Goal: Information Seeking & Learning: Learn about a topic

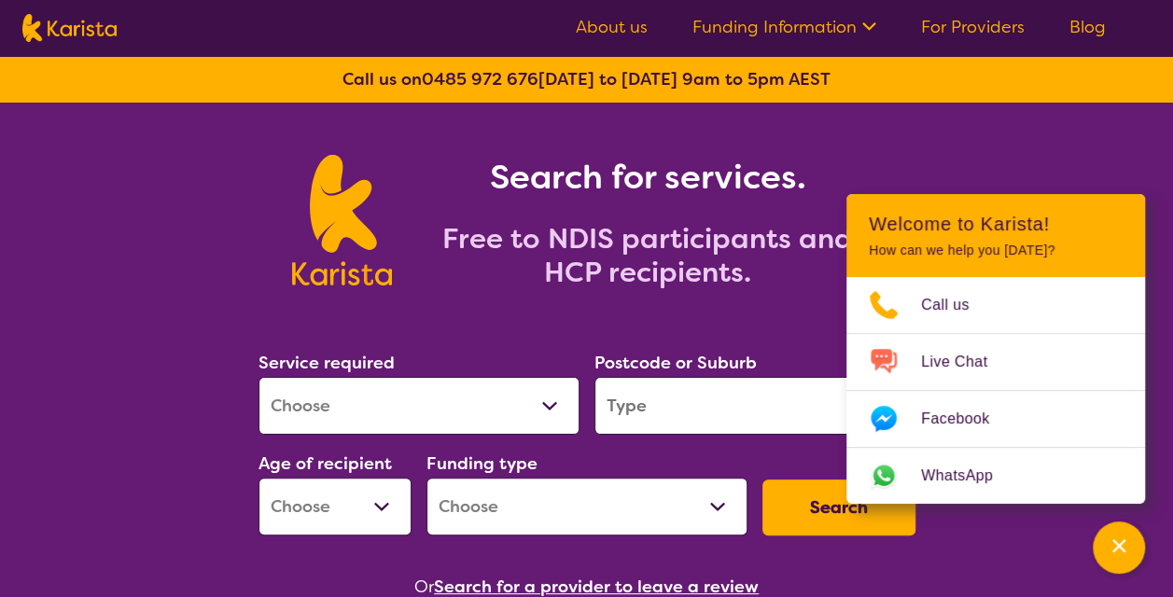
click at [630, 24] on link "About us" at bounding box center [612, 27] width 72 height 22
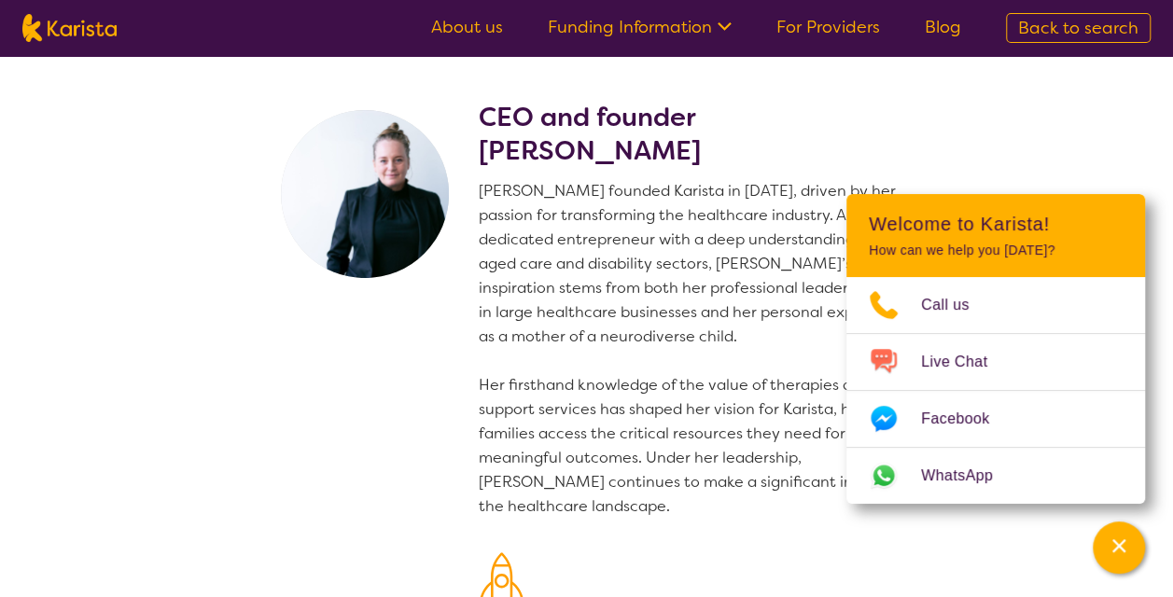
click at [674, 400] on p "[PERSON_NAME] founded Karista in [DATE], driven by her passion for transforming…" at bounding box center [701, 349] width 444 height 340
click at [1127, 553] on icon "Channel Menu" at bounding box center [1119, 546] width 19 height 19
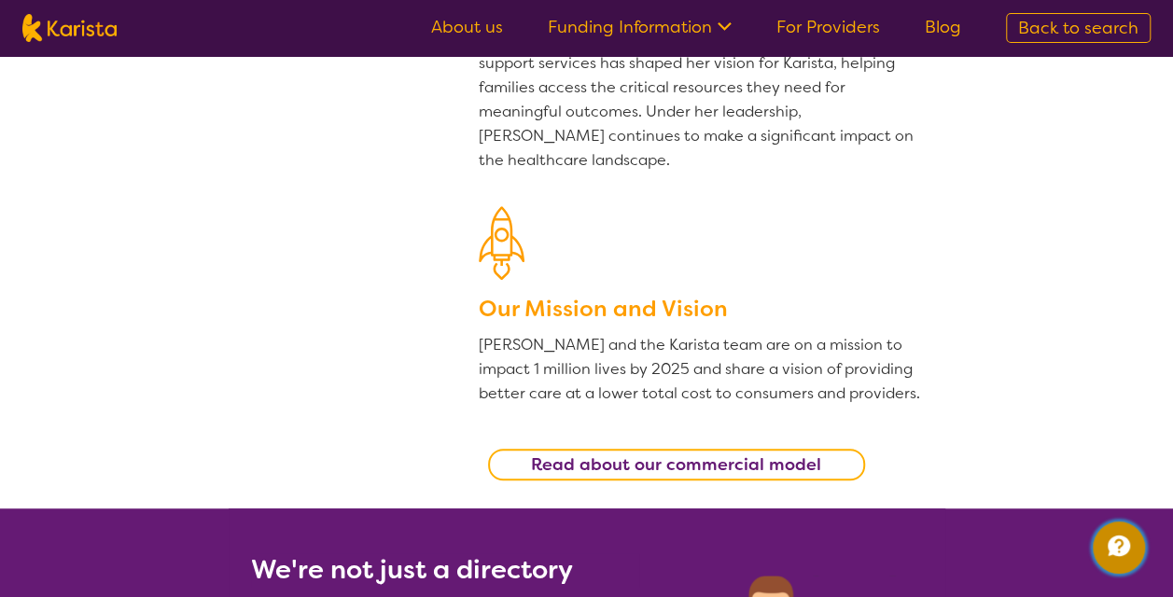
scroll to position [373, 0]
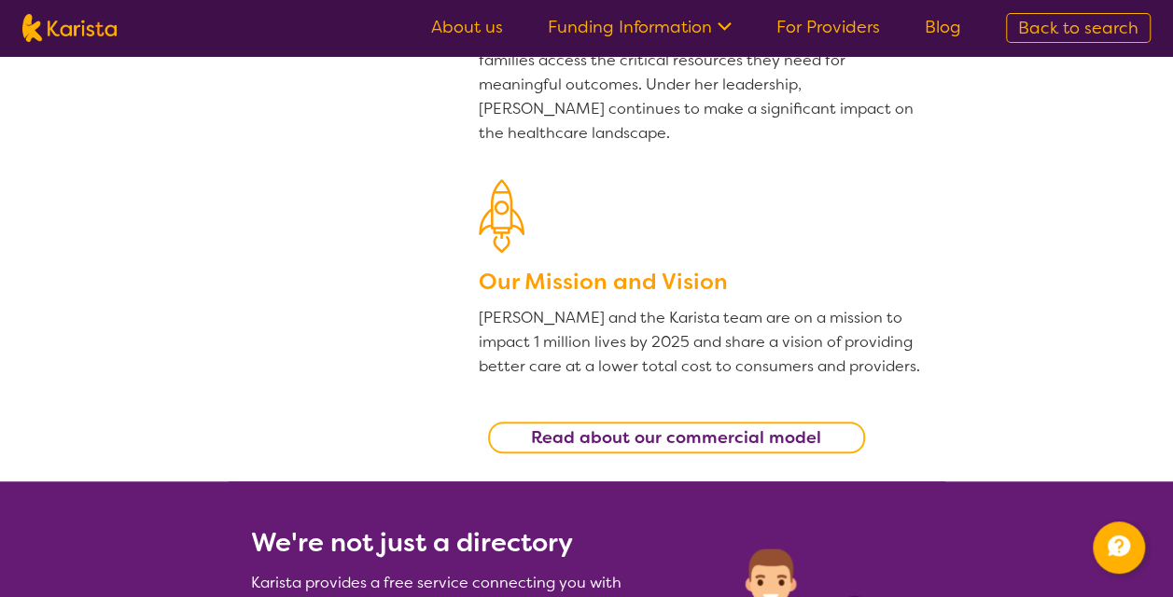
click at [647, 435] on b "Read about our commercial model" at bounding box center [676, 438] width 290 height 22
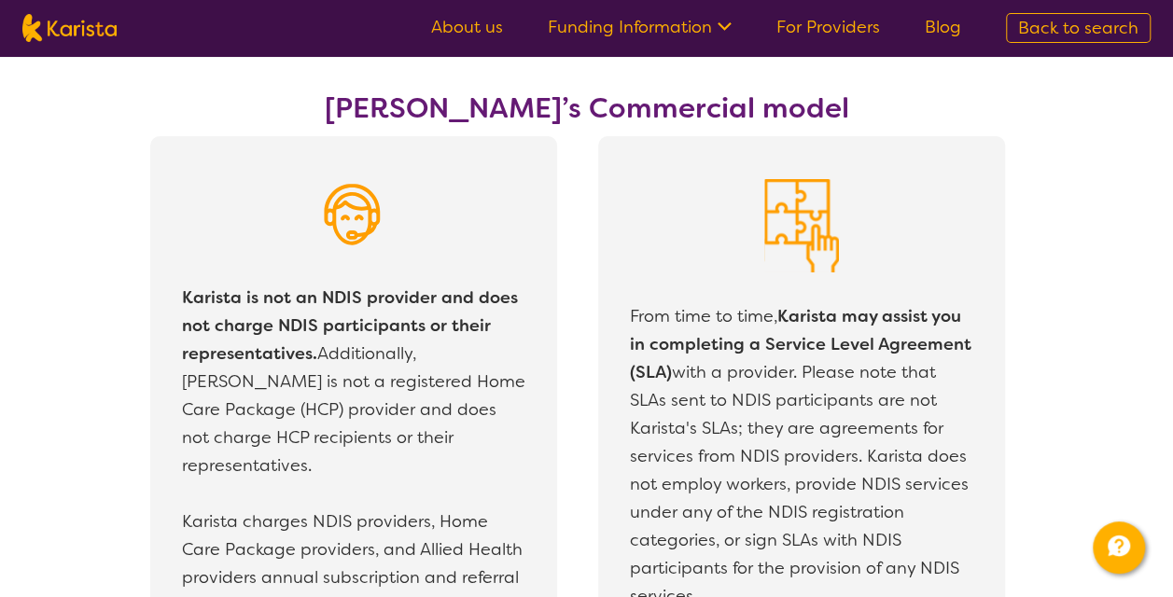
scroll to position [3200, 0]
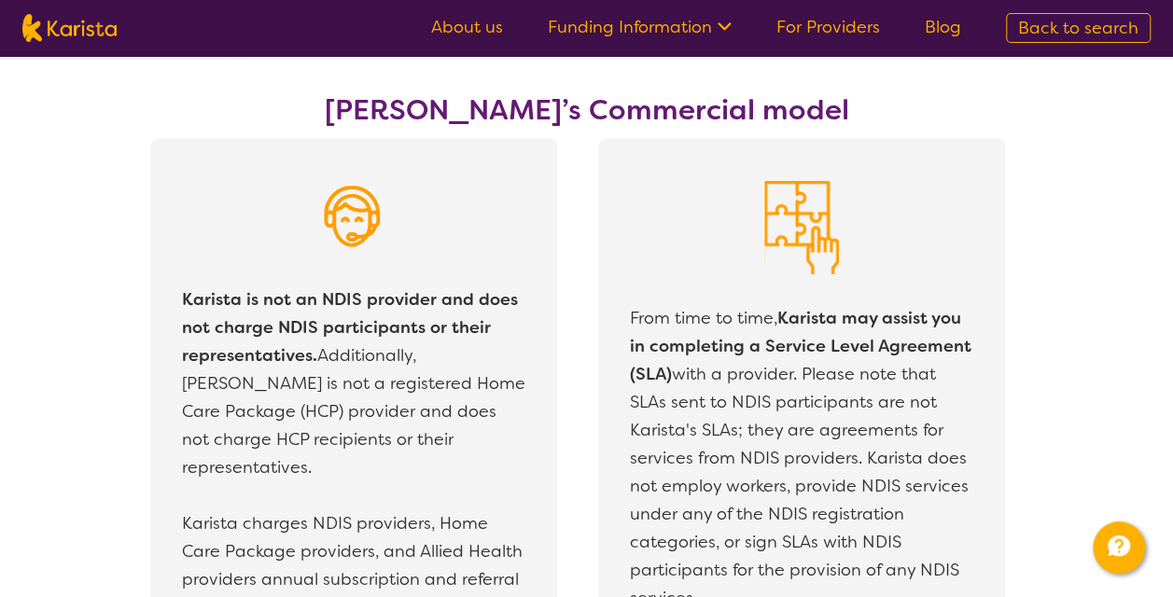
click at [728, 25] on icon at bounding box center [722, 25] width 20 height 20
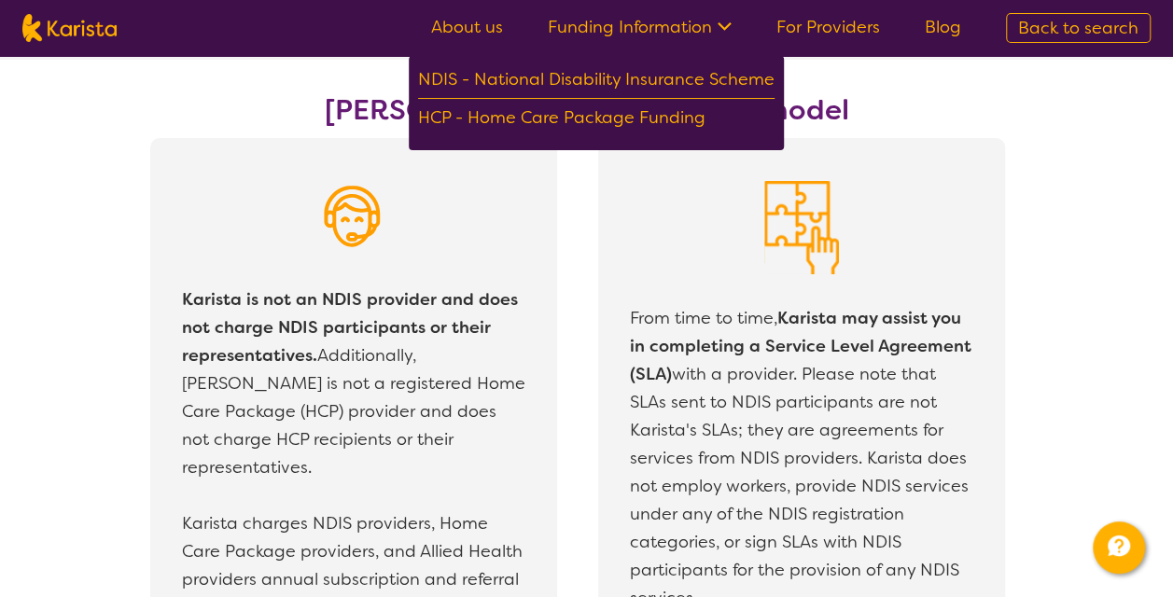
click at [728, 25] on icon at bounding box center [722, 25] width 20 height 20
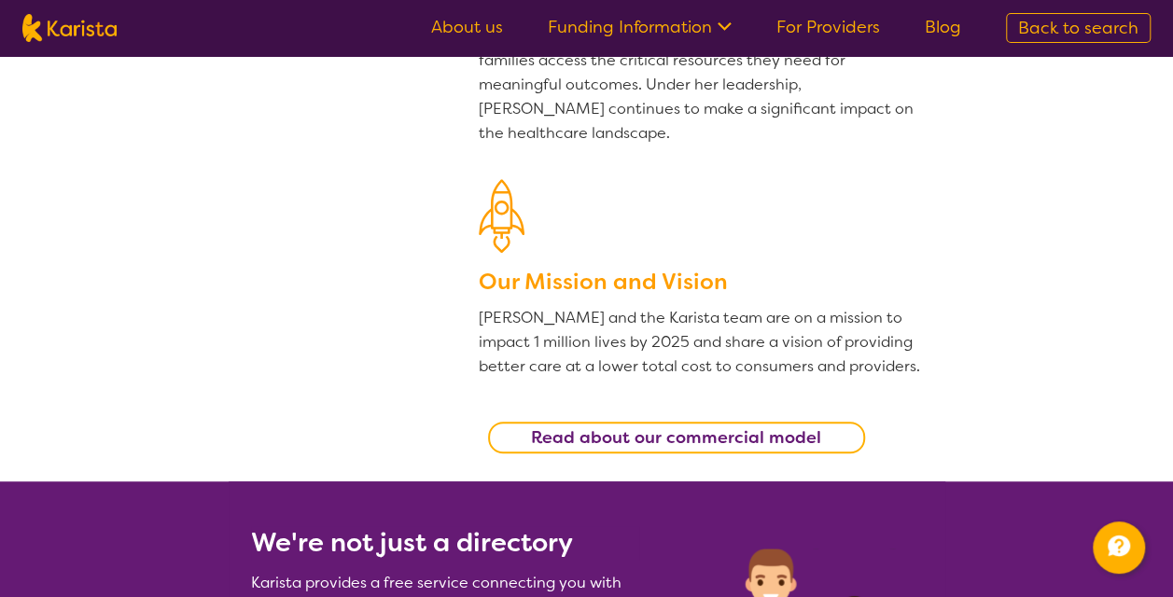
scroll to position [467, 0]
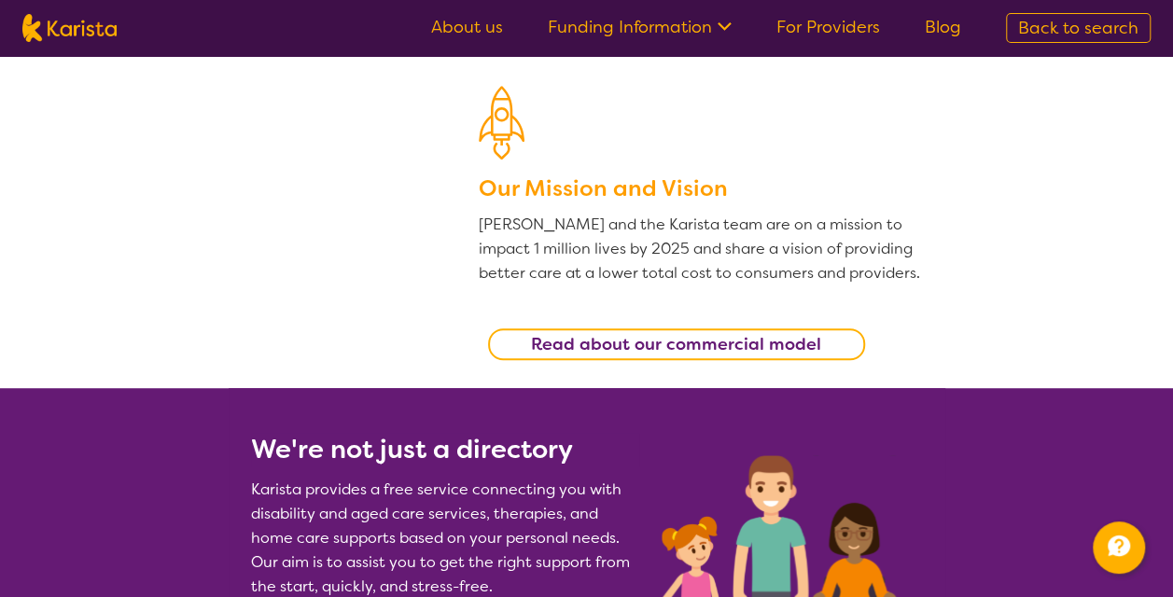
click at [682, 337] on b "Read about our commercial model" at bounding box center [676, 344] width 290 height 22
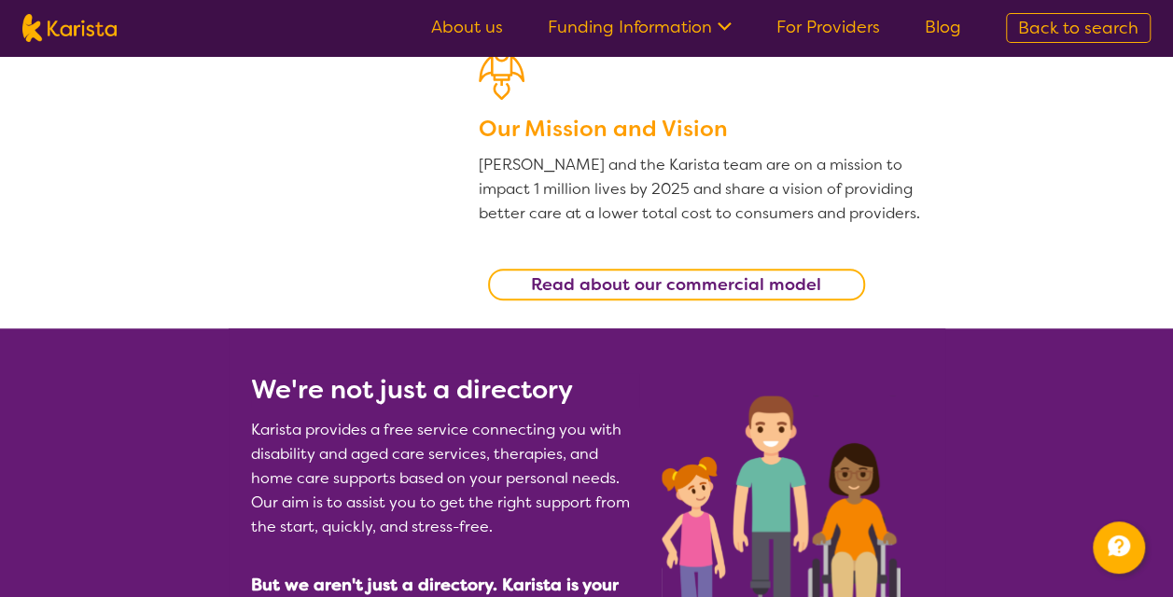
scroll to position [400, 0]
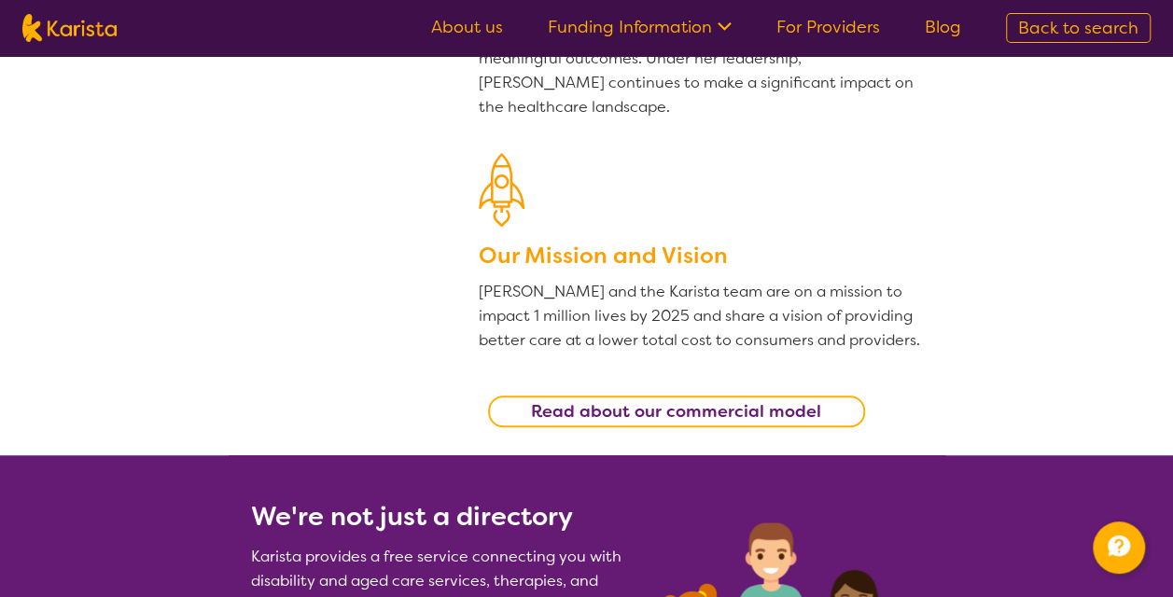
click at [625, 252] on h3 "Our Mission and Vision" at bounding box center [701, 256] width 444 height 34
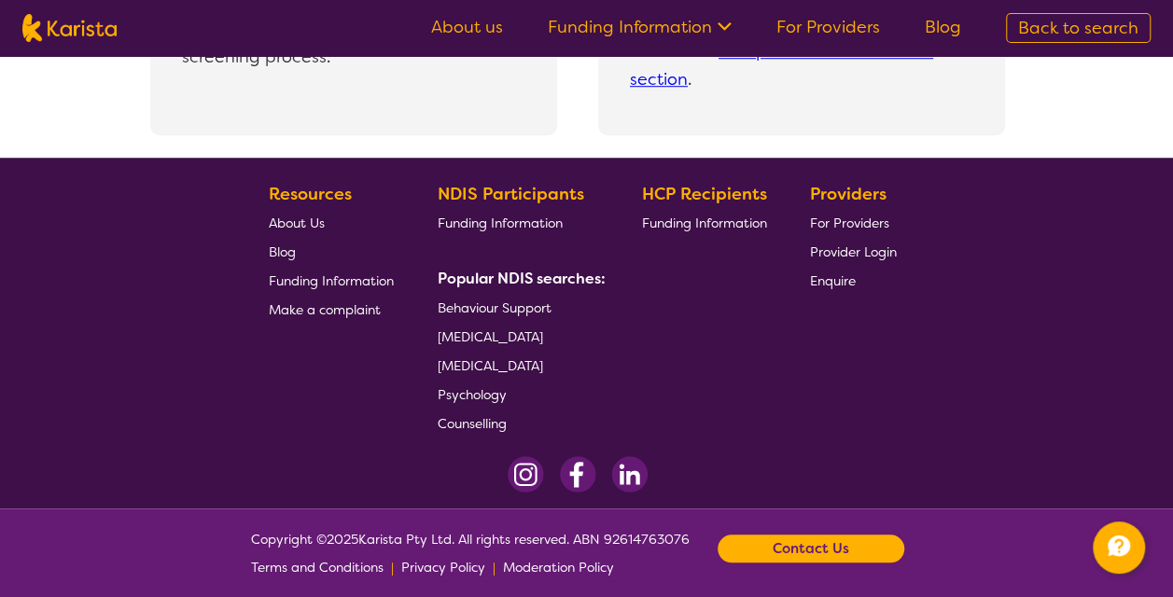
scroll to position [4242, 0]
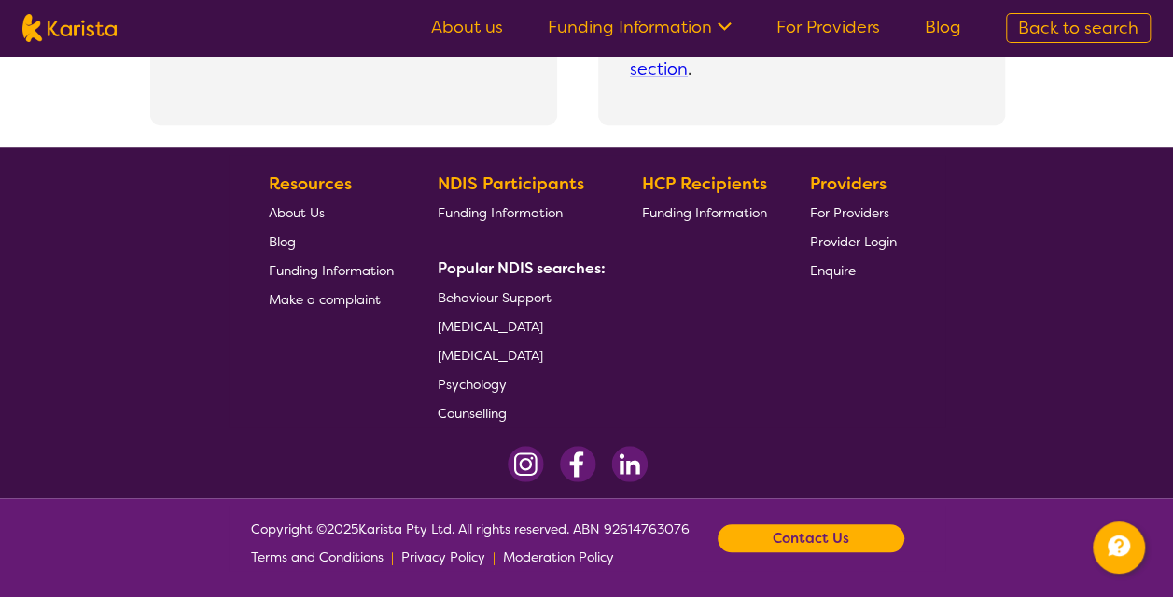
click at [849, 543] on b "Contact Us" at bounding box center [811, 539] width 77 height 28
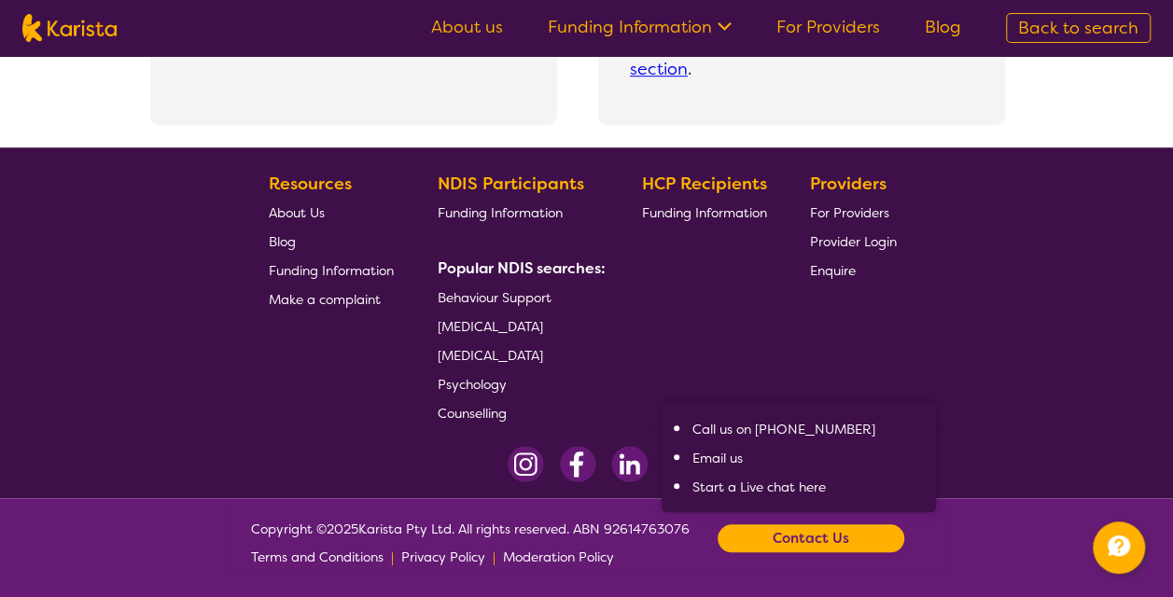
click at [976, 528] on footer "Copyright © 2025 Karista Pty Ltd. All rights reserved. ABN 92614763076 Terms an…" at bounding box center [586, 547] width 1173 height 99
click at [302, 212] on span "About Us" at bounding box center [297, 212] width 56 height 17
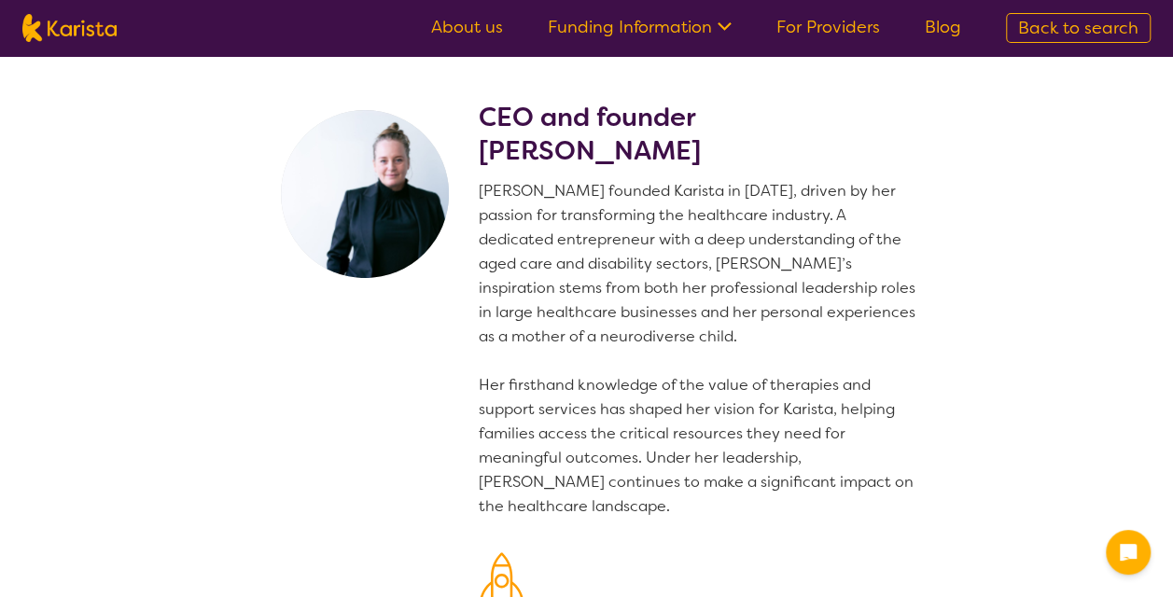
click at [497, 23] on link "About us" at bounding box center [467, 27] width 72 height 22
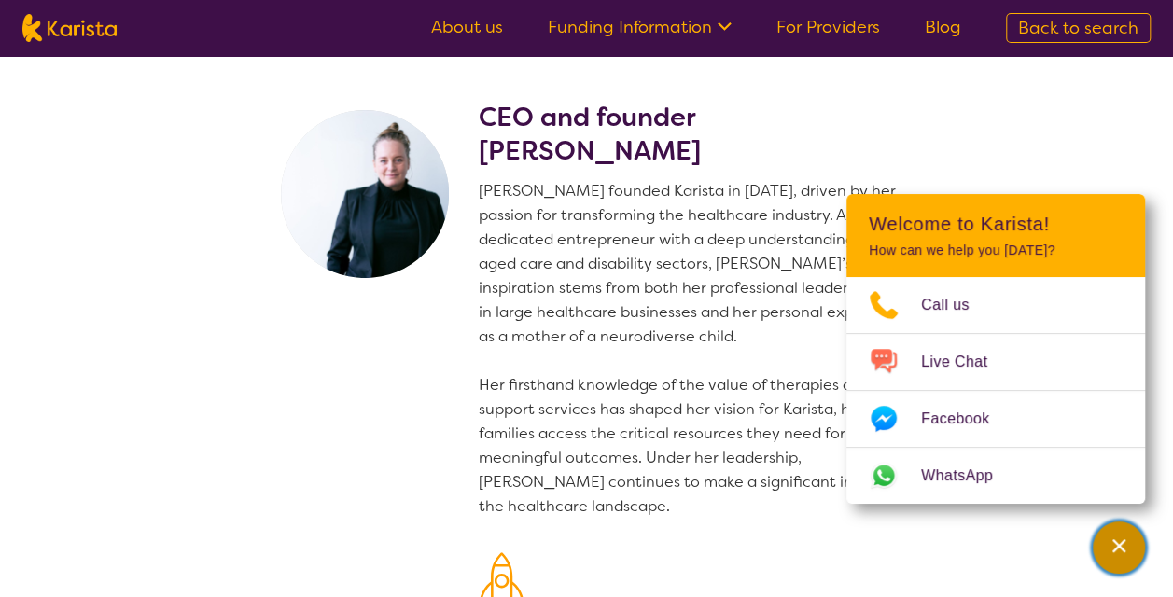
click at [1118, 551] on icon "Channel Menu" at bounding box center [1119, 546] width 19 height 19
